Goal: Task Accomplishment & Management: Manage account settings

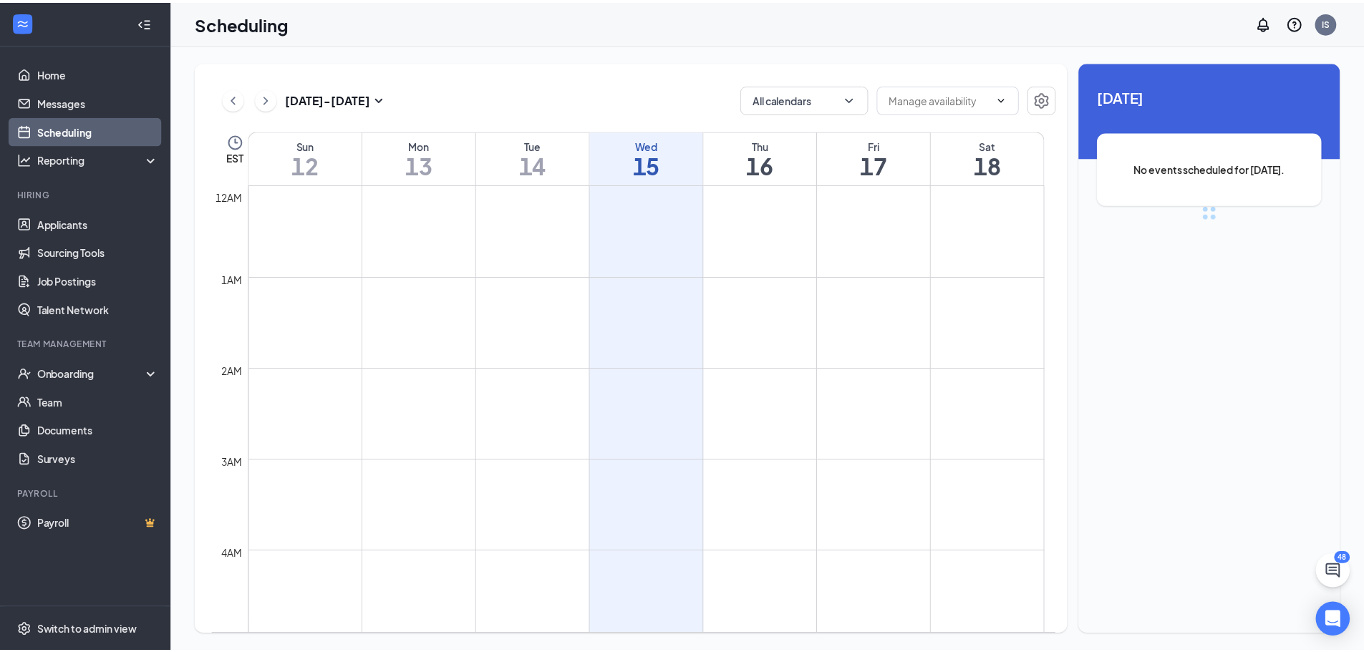
scroll to position [704, 0]
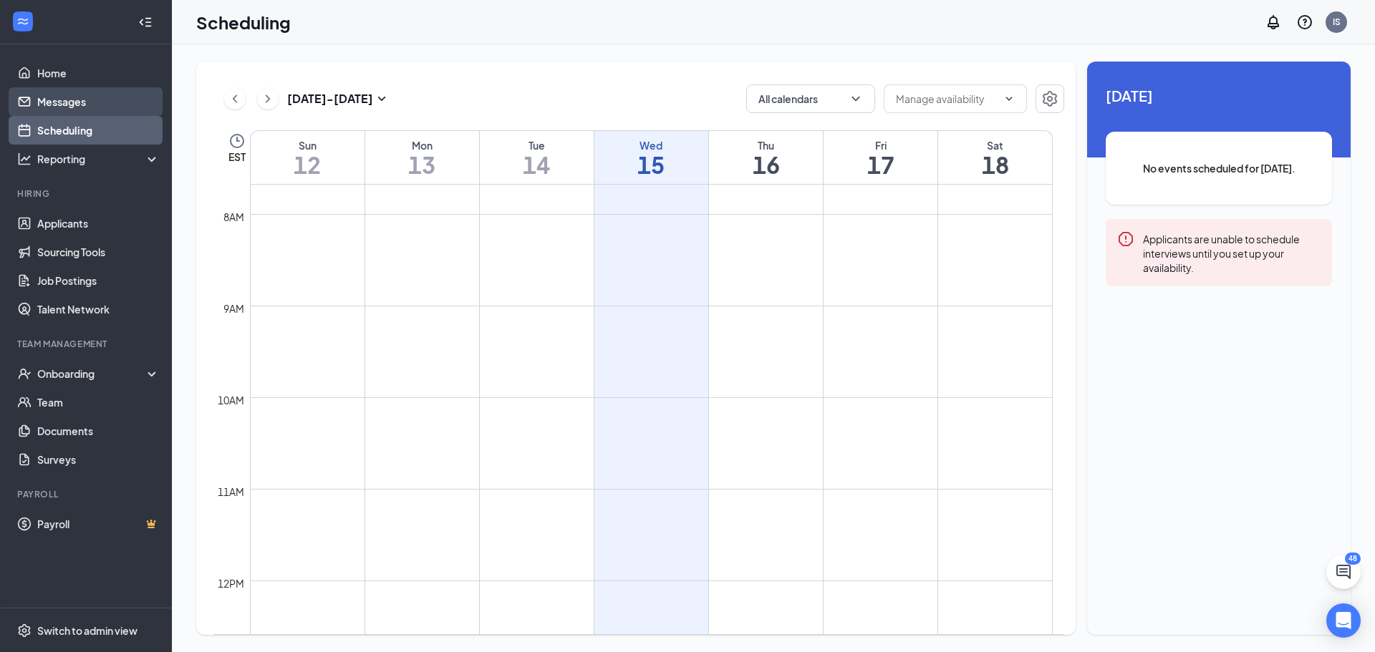
click at [61, 100] on link "Messages" at bounding box center [98, 101] width 122 height 29
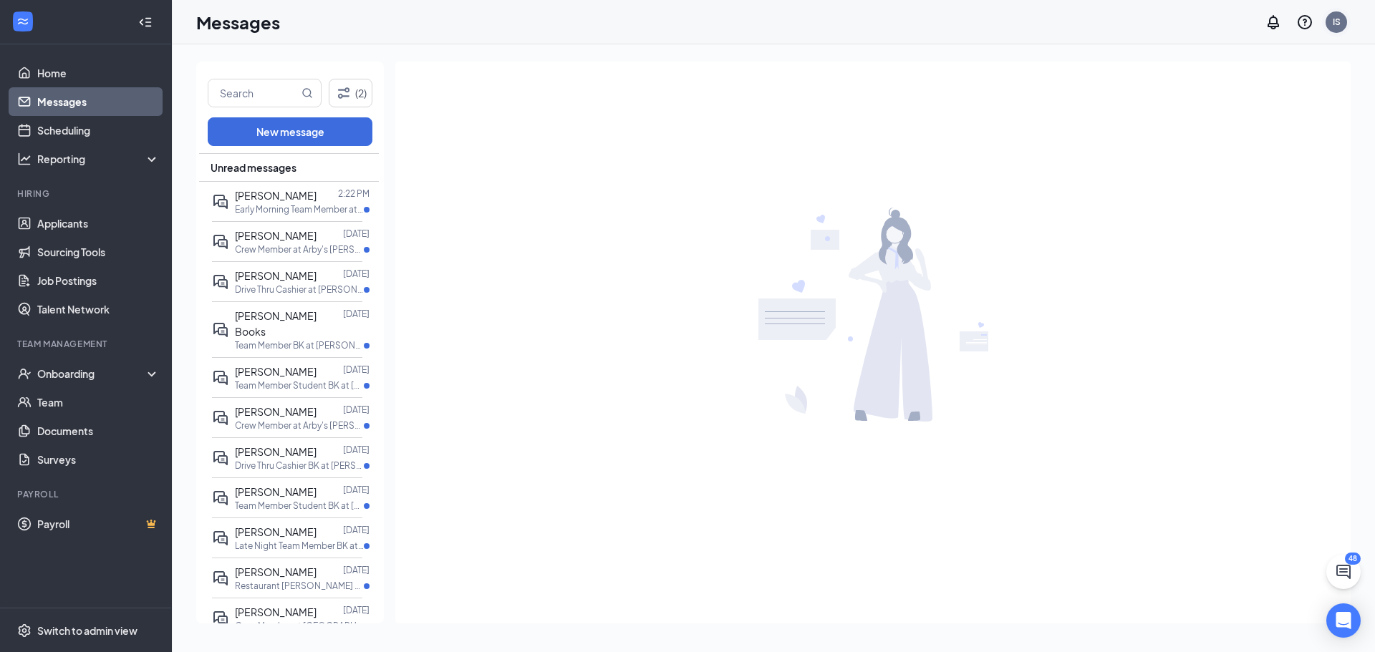
click at [1331, 26] on div "IS" at bounding box center [1336, 21] width 21 height 21
click at [1238, 134] on link "Account settings" at bounding box center [1264, 141] width 155 height 14
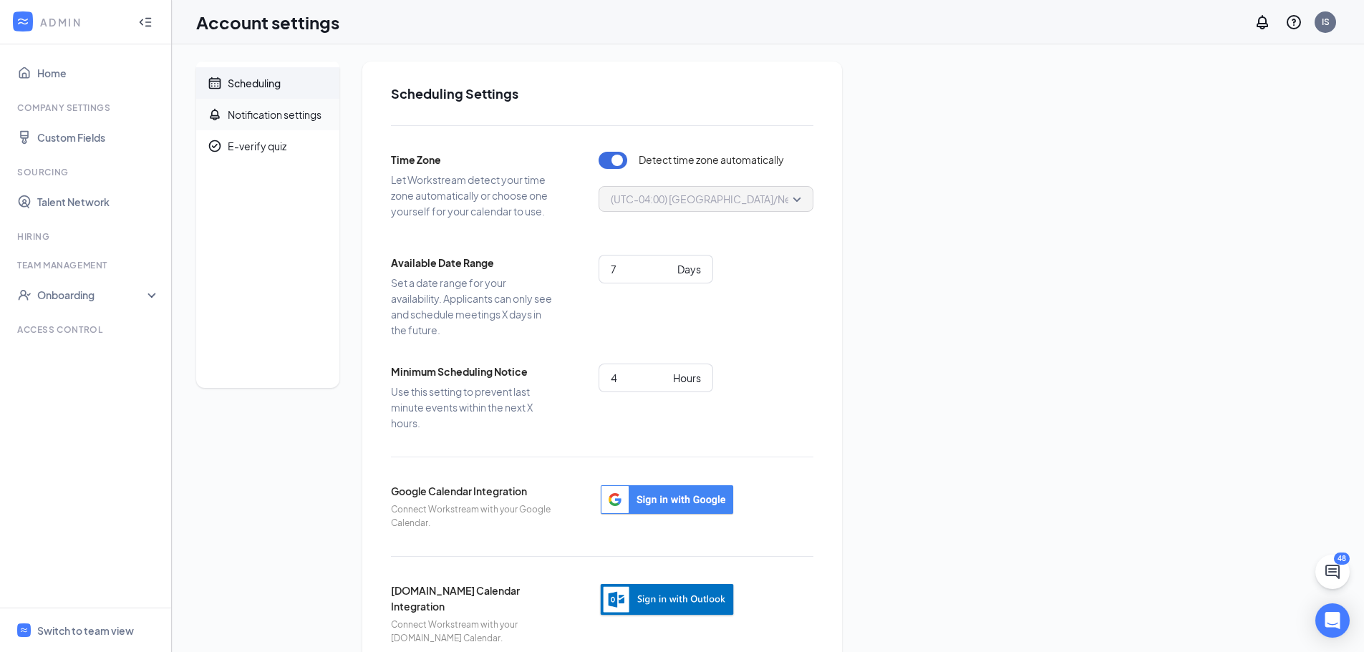
click at [294, 115] on div "Notification settings" at bounding box center [275, 114] width 94 height 14
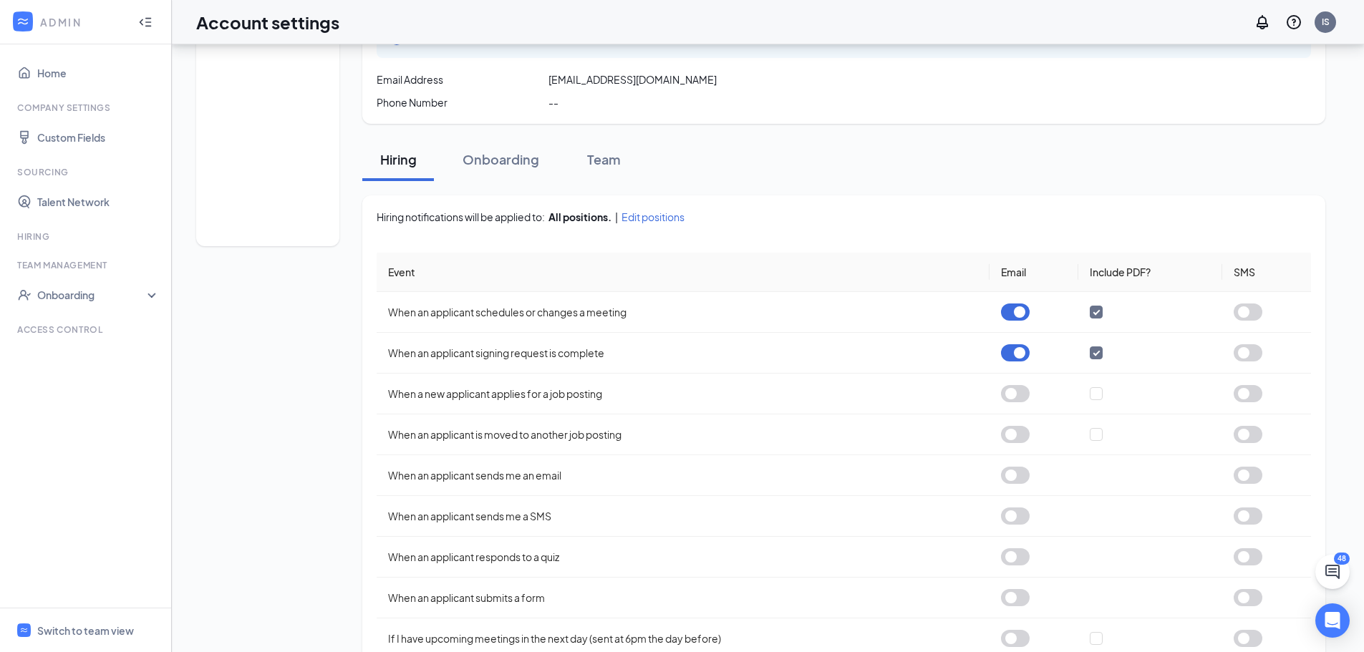
scroll to position [143, 0]
click at [1016, 306] on button "button" at bounding box center [1015, 310] width 29 height 17
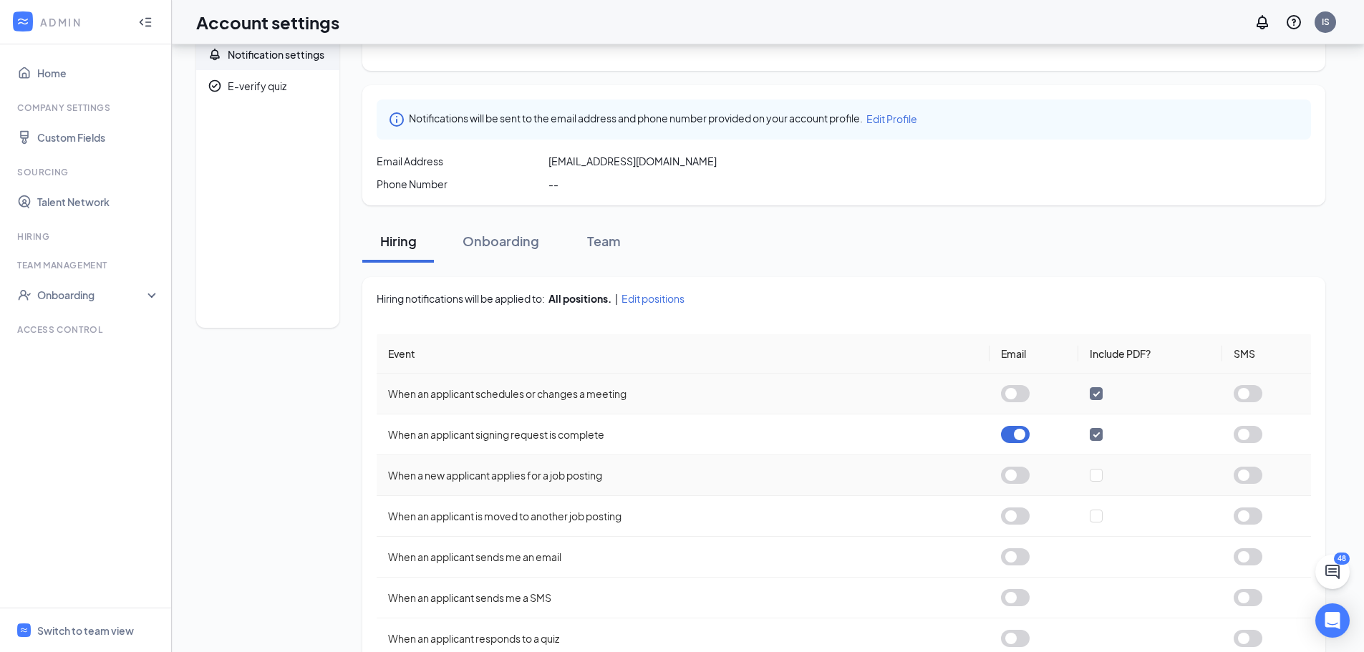
scroll to position [6, 0]
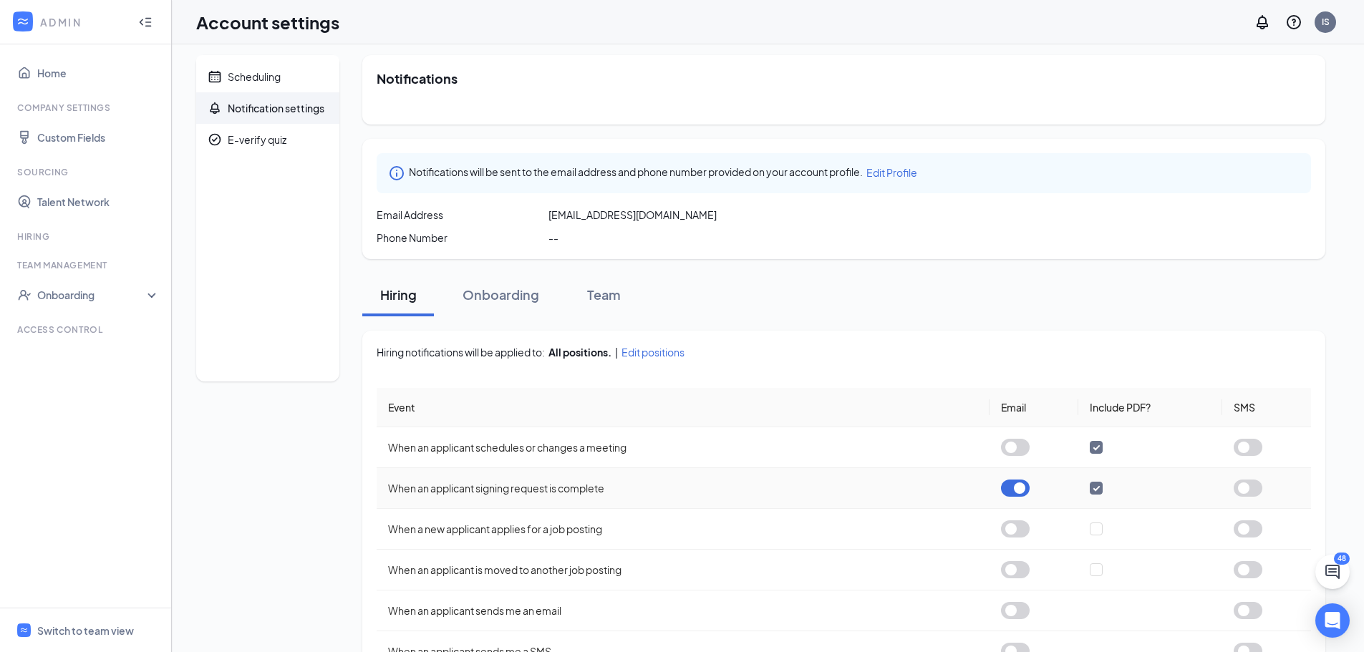
click at [1023, 490] on button "button" at bounding box center [1015, 488] width 29 height 17
click at [505, 291] on div "Onboarding" at bounding box center [501, 295] width 77 height 18
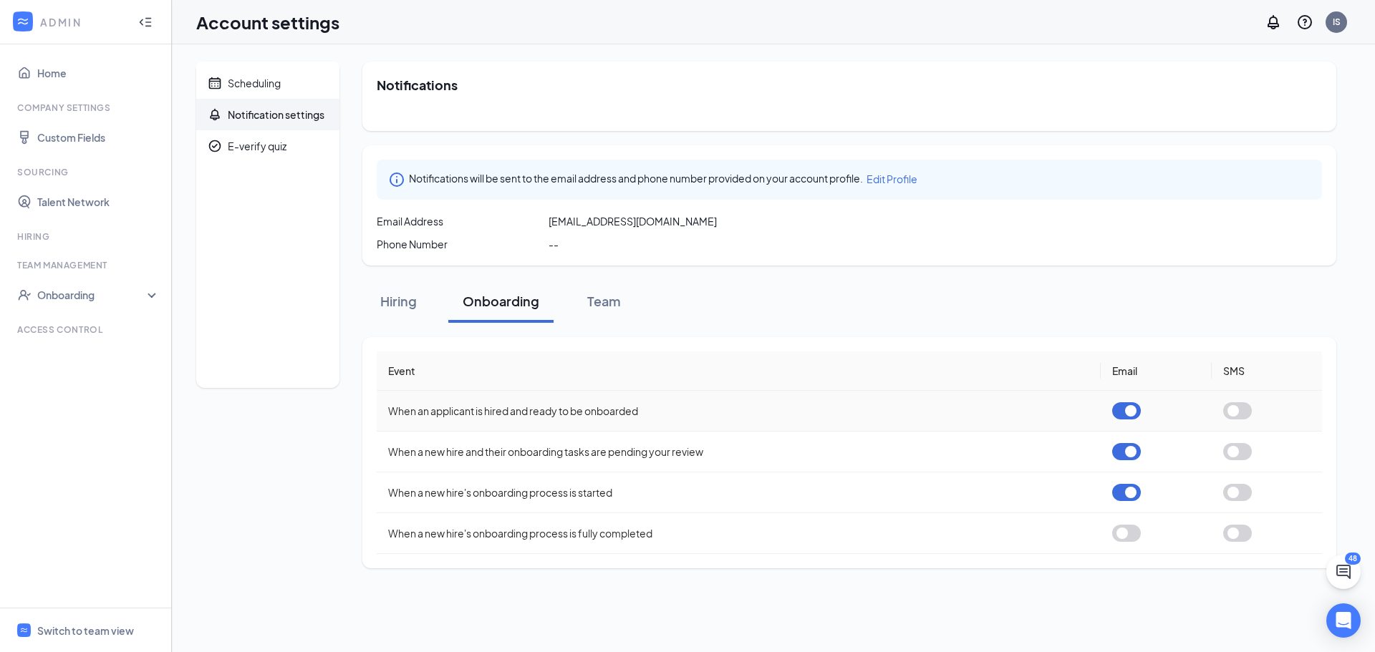
click at [1131, 410] on button "button" at bounding box center [1126, 411] width 29 height 17
click at [1127, 534] on button "button" at bounding box center [1126, 533] width 29 height 17
click at [614, 302] on div "Team" at bounding box center [603, 301] width 43 height 18
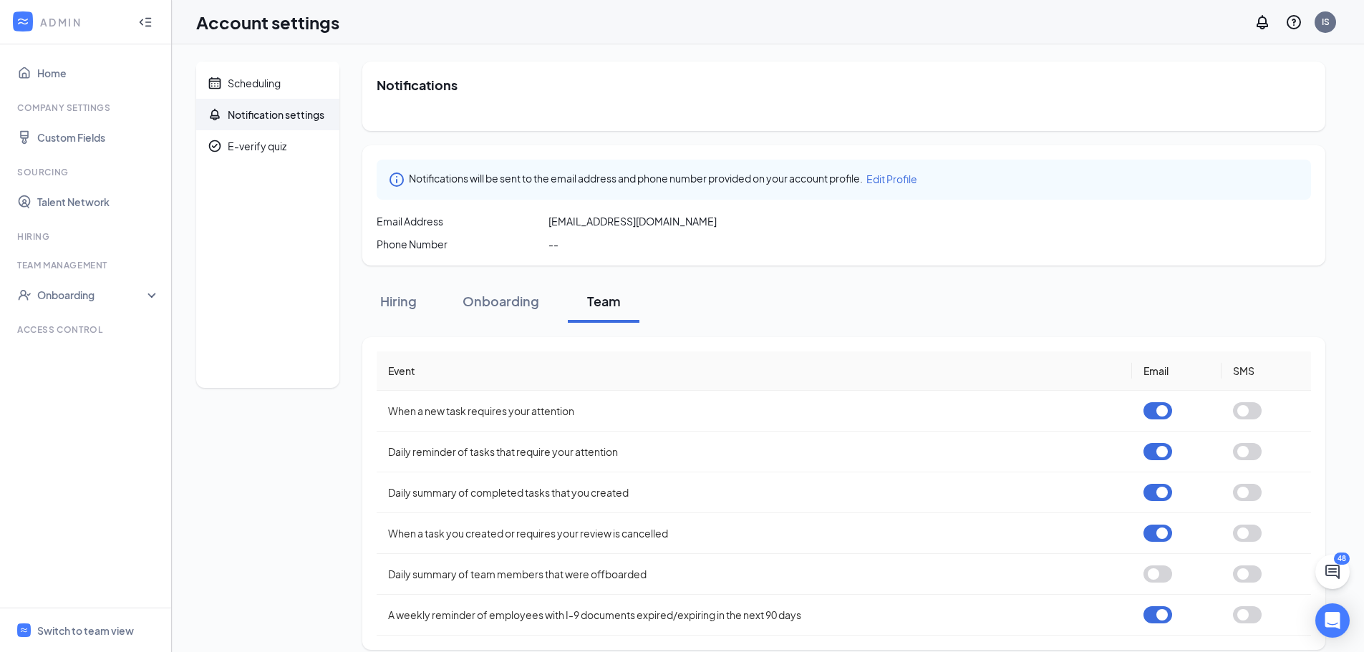
scroll to position [15, 0]
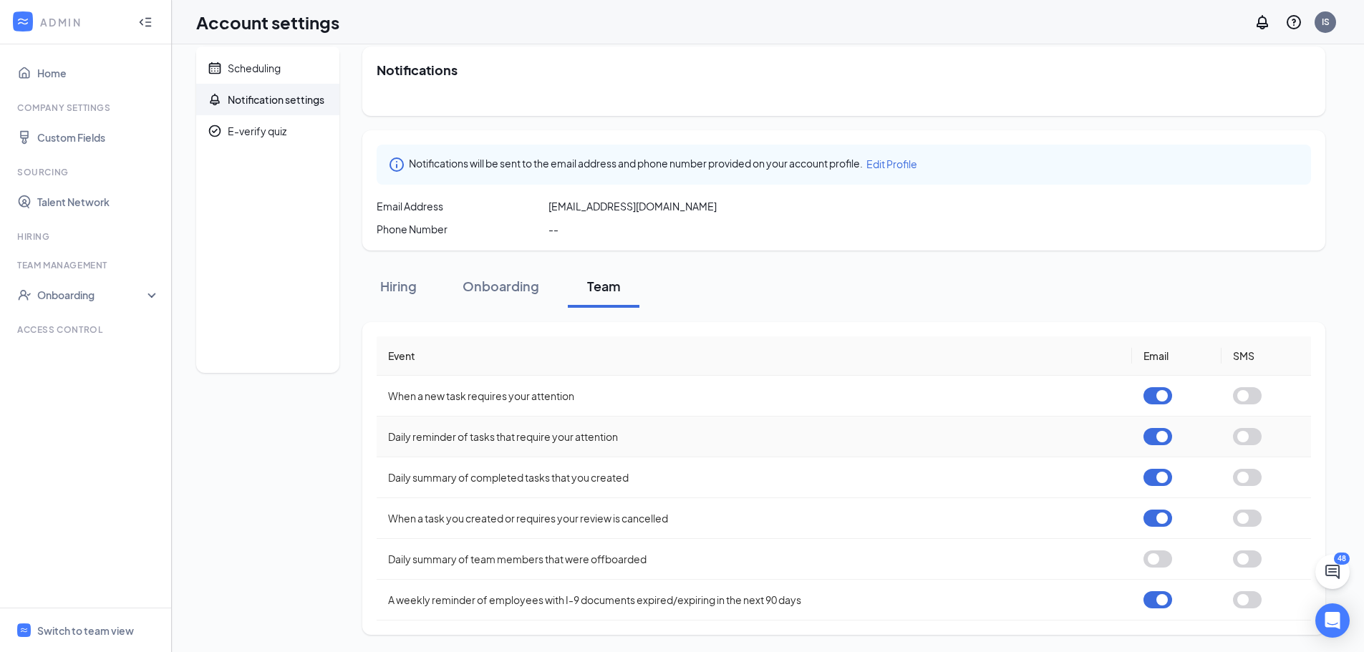
click at [1159, 433] on button "button" at bounding box center [1158, 436] width 29 height 17
click at [1161, 472] on button "button" at bounding box center [1158, 477] width 29 height 17
click at [1159, 517] on button "button" at bounding box center [1158, 518] width 29 height 17
click at [519, 286] on div "Onboarding" at bounding box center [501, 286] width 77 height 18
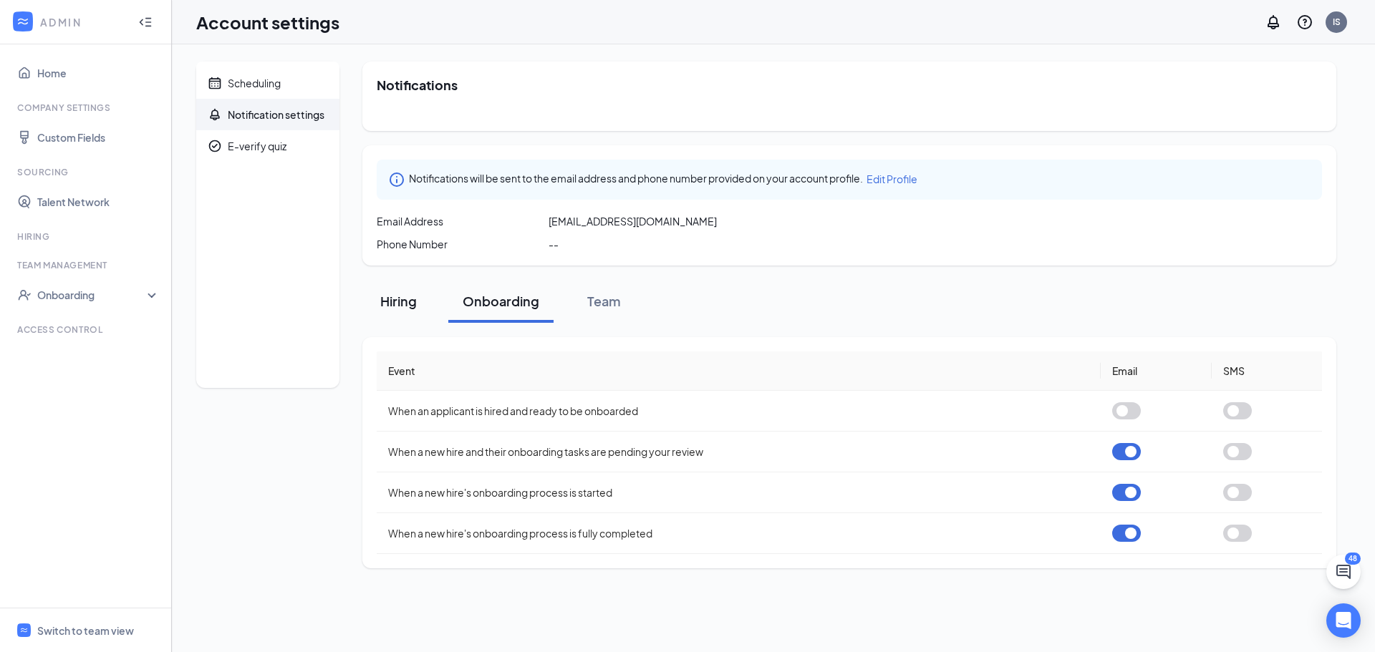
click at [395, 297] on div "Hiring" at bounding box center [398, 301] width 43 height 18
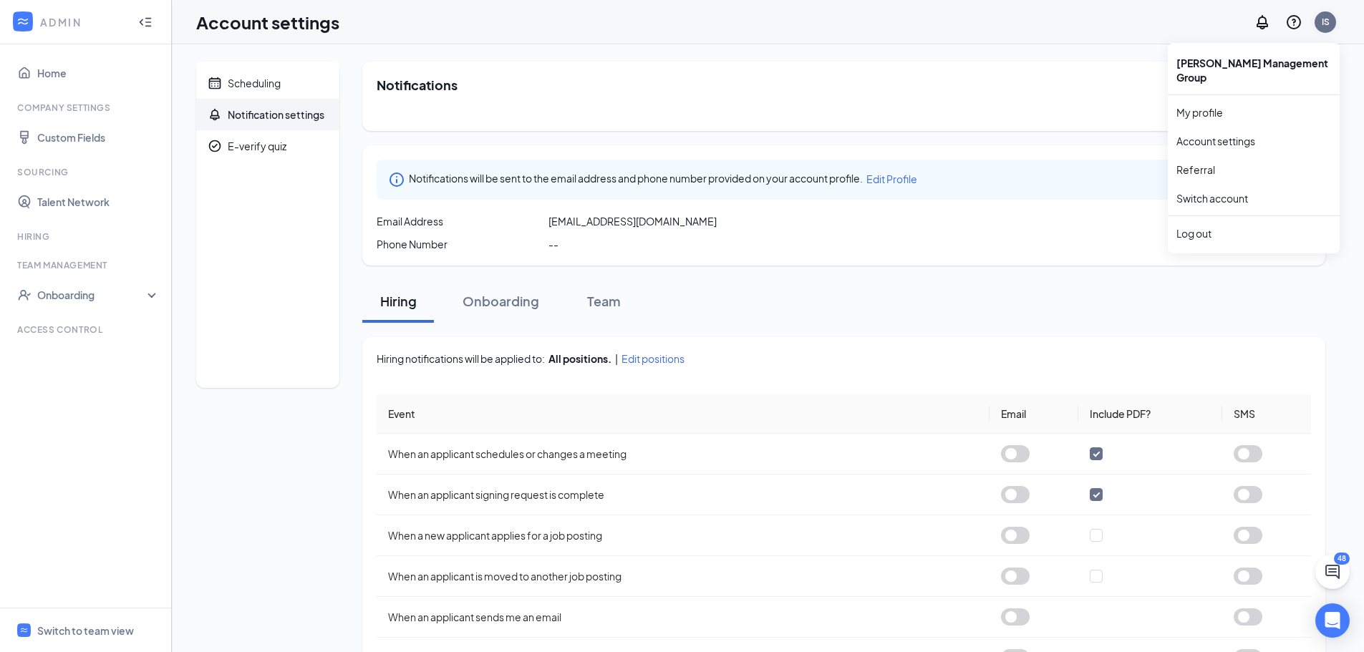
click at [1330, 18] on div "IS" at bounding box center [1325, 21] width 21 height 21
click at [1215, 105] on link "My profile" at bounding box center [1254, 112] width 155 height 14
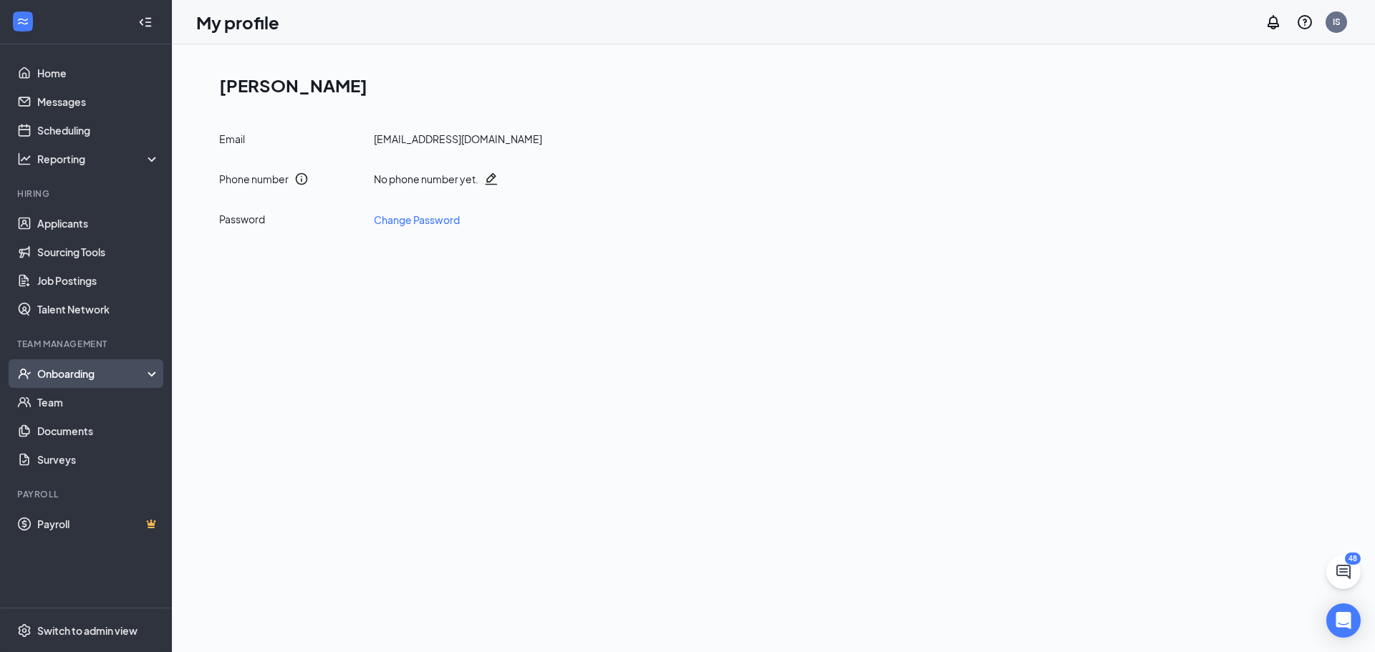
click at [82, 371] on div "Onboarding" at bounding box center [92, 374] width 110 height 14
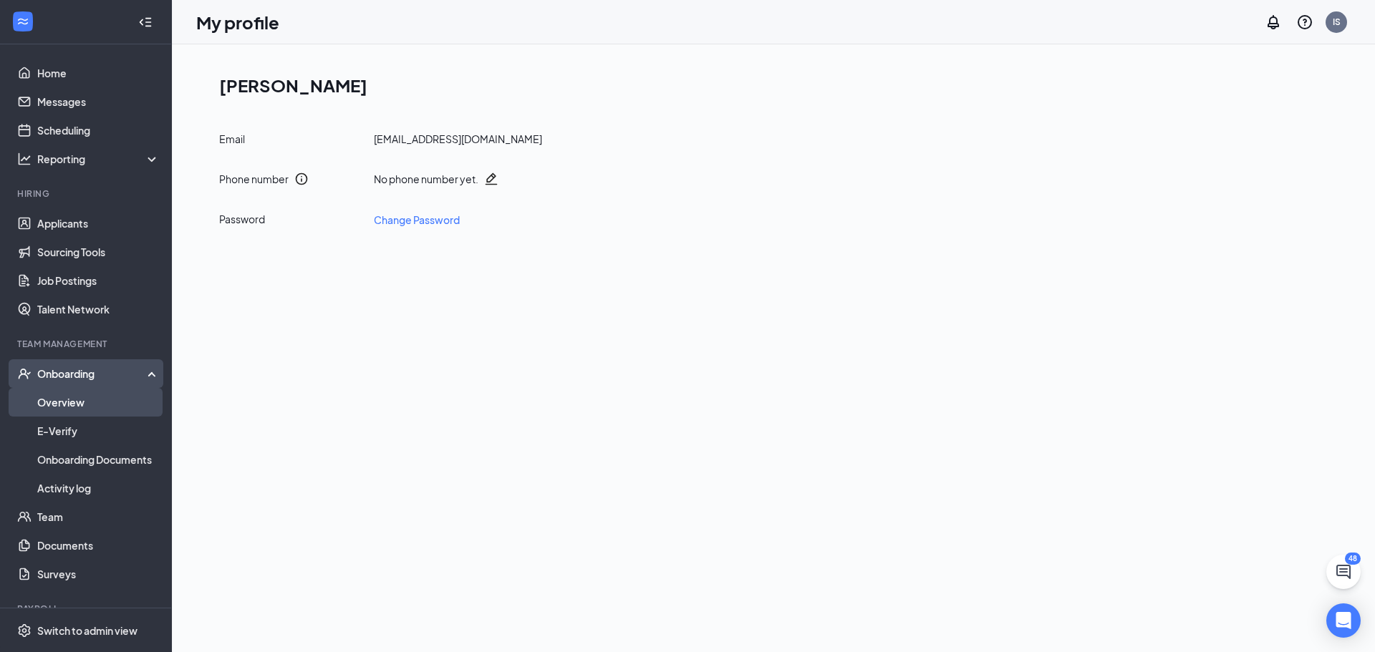
click at [74, 402] on link "Overview" at bounding box center [98, 402] width 122 height 29
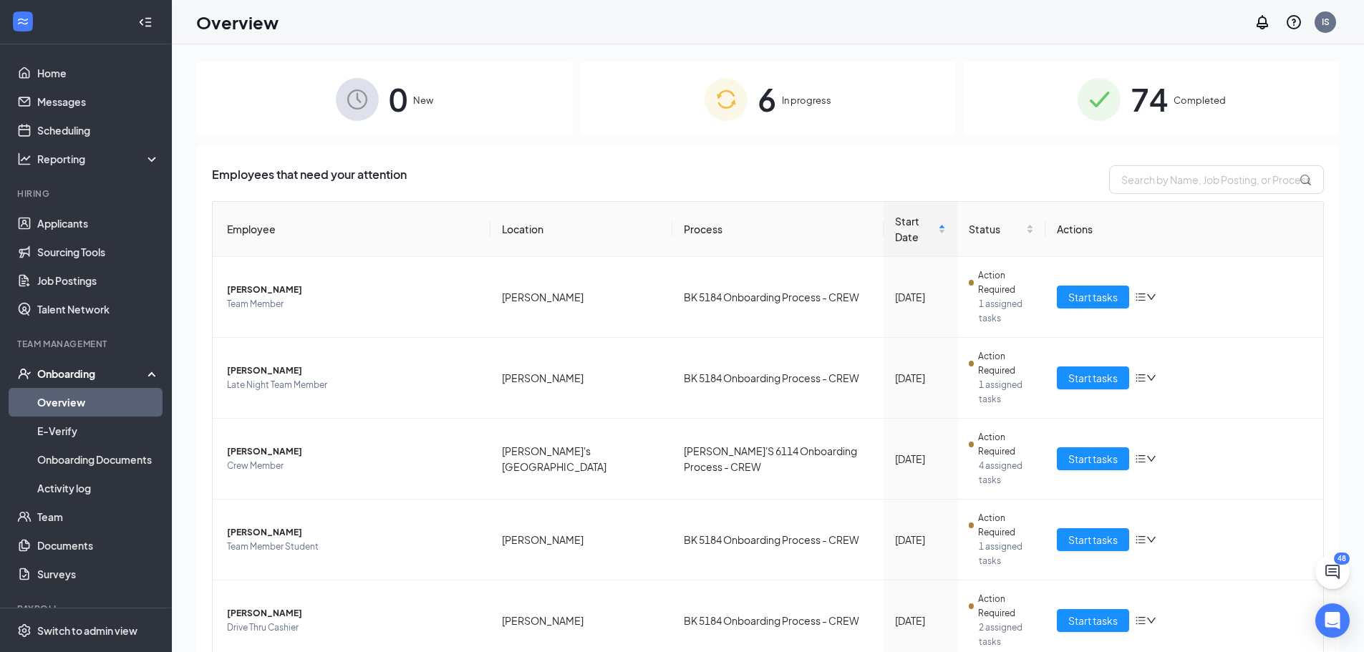
click at [745, 93] on img at bounding box center [726, 99] width 43 height 43
